Goal: Check status: Check status

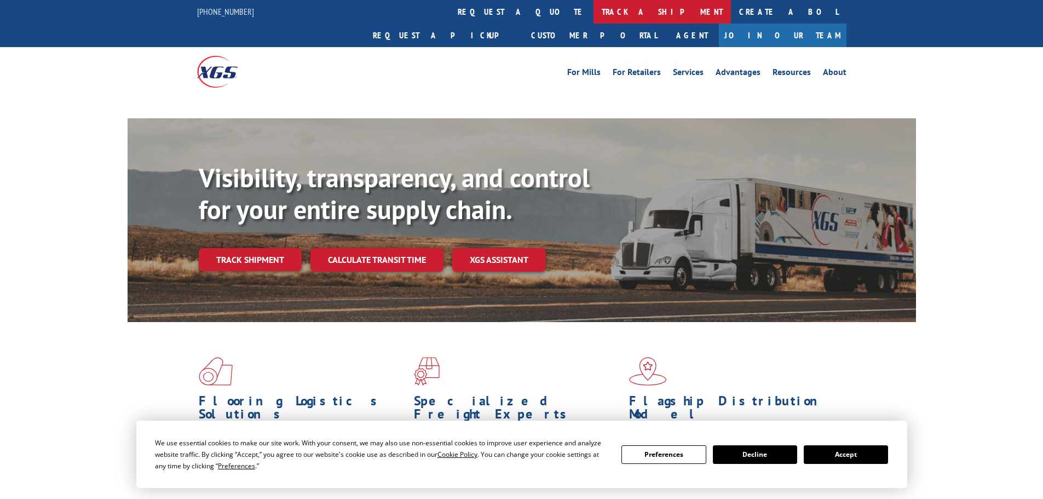
click at [594, 16] on link "track a shipment" at bounding box center [662, 12] width 137 height 24
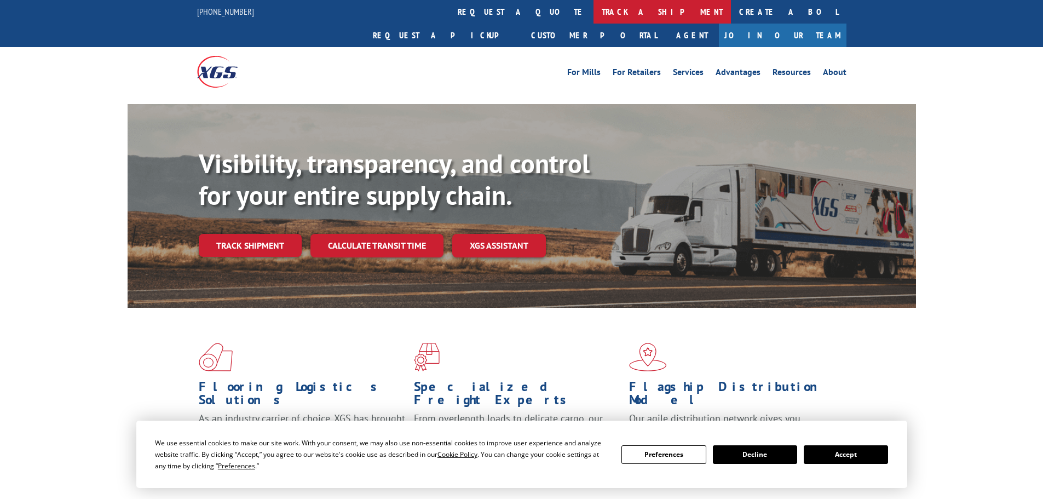
click at [594, 10] on link "track a shipment" at bounding box center [662, 12] width 137 height 24
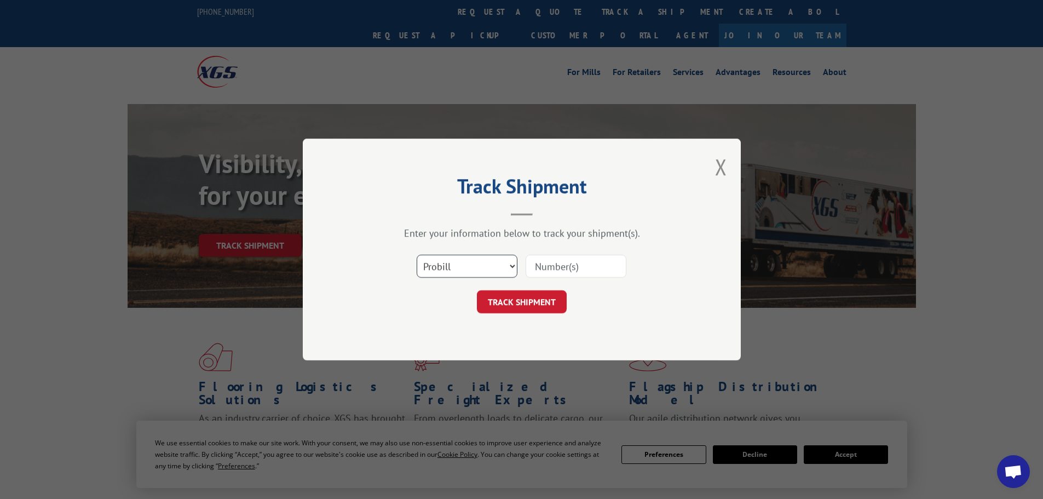
click at [484, 276] on select "Select category... Probill BOL PO" at bounding box center [467, 266] width 101 height 23
select select "bol"
click at [417, 255] on select "Select category... Probill BOL PO" at bounding box center [467, 266] width 101 height 23
click at [550, 273] on input at bounding box center [576, 266] width 101 height 23
paste input "5591340"
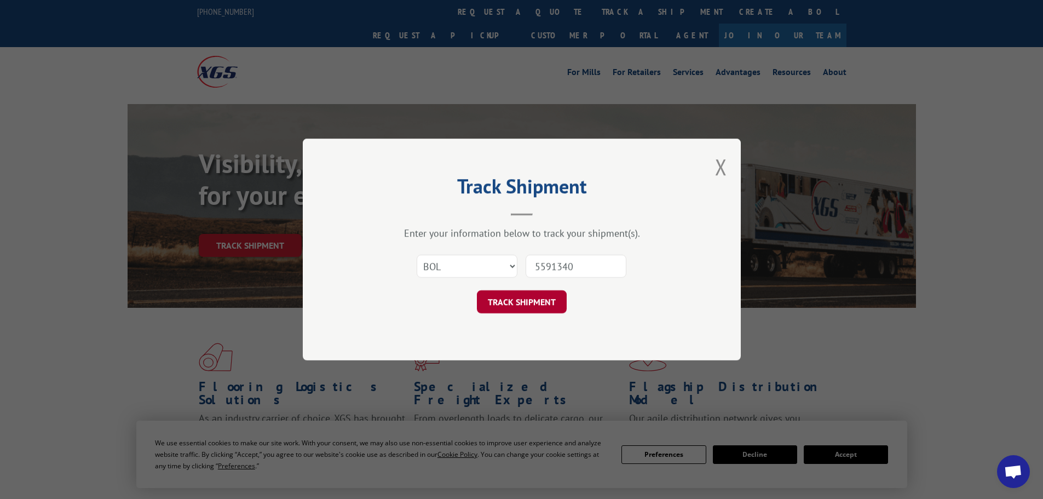
type input "5591340"
click at [517, 306] on button "TRACK SHIPMENT" at bounding box center [522, 301] width 90 height 23
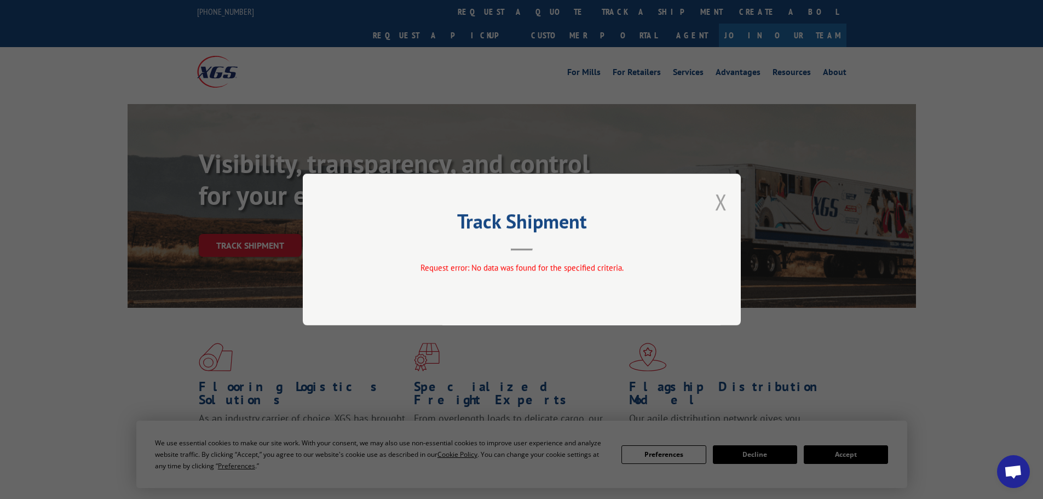
click at [724, 206] on button "Close modal" at bounding box center [721, 201] width 12 height 29
